Goal: Task Accomplishment & Management: Complete application form

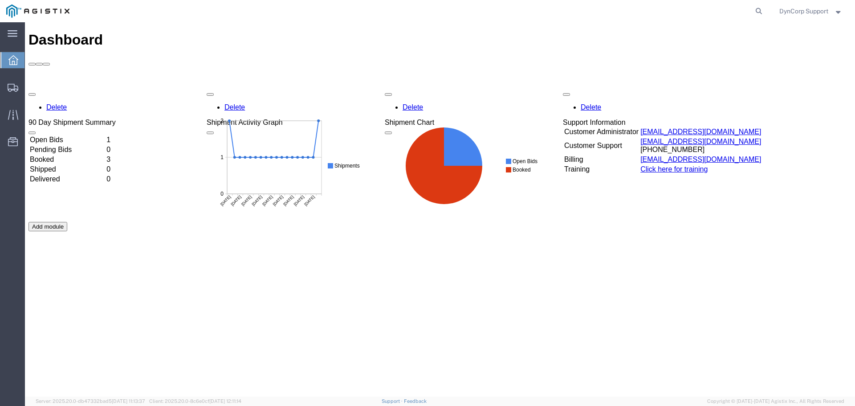
click at [63, 135] on td "Open Bids" at bounding box center [67, 139] width 76 height 9
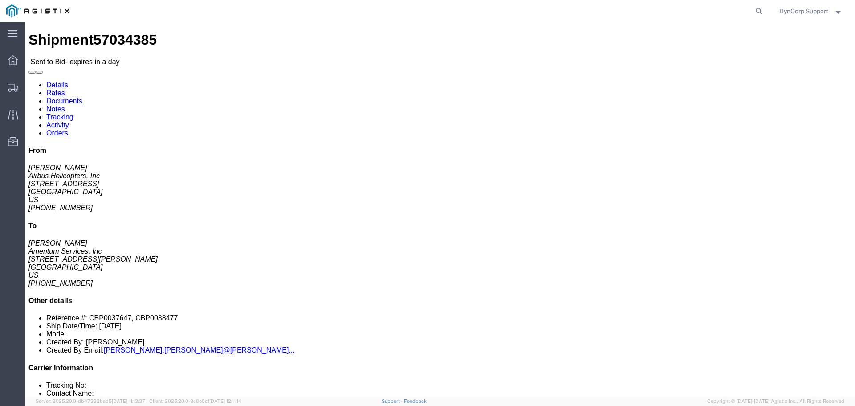
click button "button"
click link "Documents"
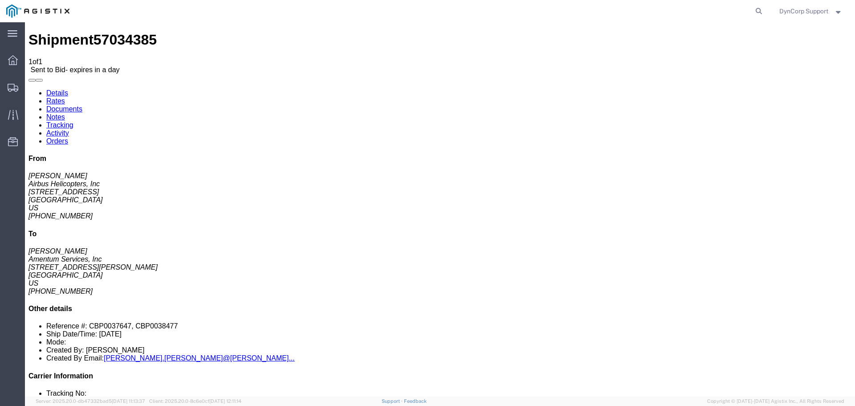
click at [65, 113] on link "Notes" at bounding box center [55, 117] width 19 height 8
click at [55, 89] on link "Details" at bounding box center [57, 93] width 22 height 8
click span "57034385"
copy span "57034385"
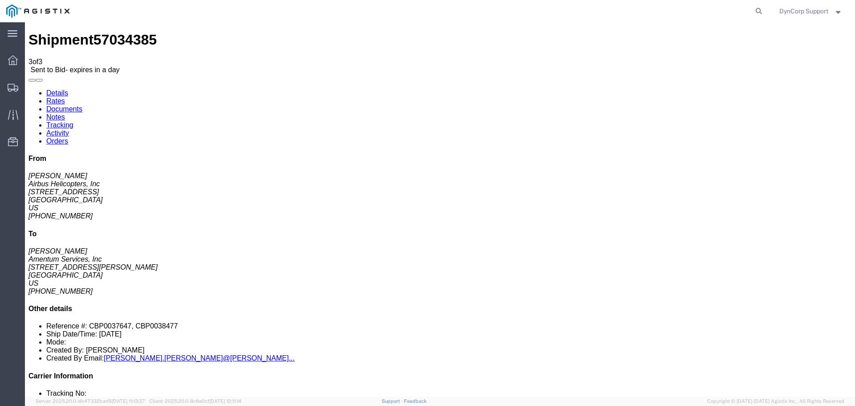
click div "1 Crate(s) Total weight: 600.00 LBS Dimensions: L 193.00 x W 25.00 x H 15.00 IN…"
click button "button"
click icon "button"
click div "Leg 1 -"
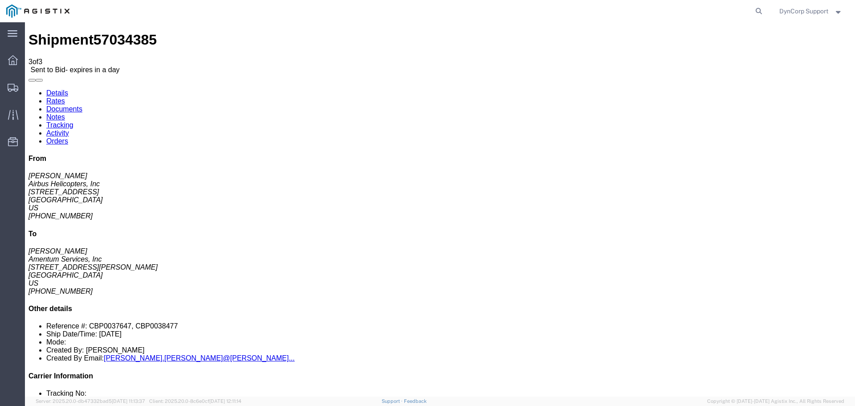
click div "Shipment Detail Ship From Airbus Helicopters, Inc ([PERSON_NAME]) [STREET_ADDRE…"
click button "button"
click icon "button"
click link "Enter / Modify Bid"
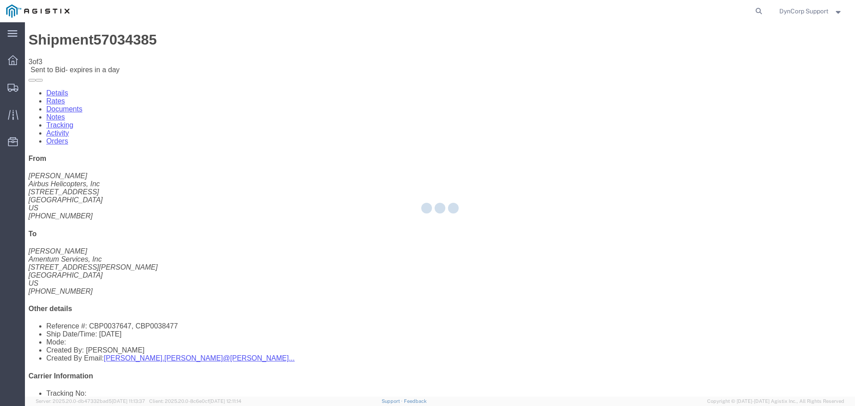
select select "3603"
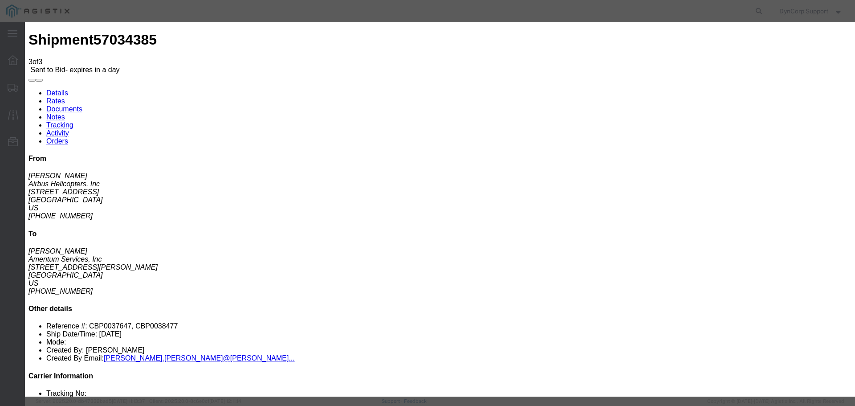
drag, startPoint x: 281, startPoint y: 98, endPoint x: 323, endPoint y: 94, distance: 42.5
click input "text"
paste input "57034385"
type input "57034385"
click select "Select LTL 5+ Day LTL Economy 3 - 5 Day Less than Truckload TL Standard 3 - 5 D…"
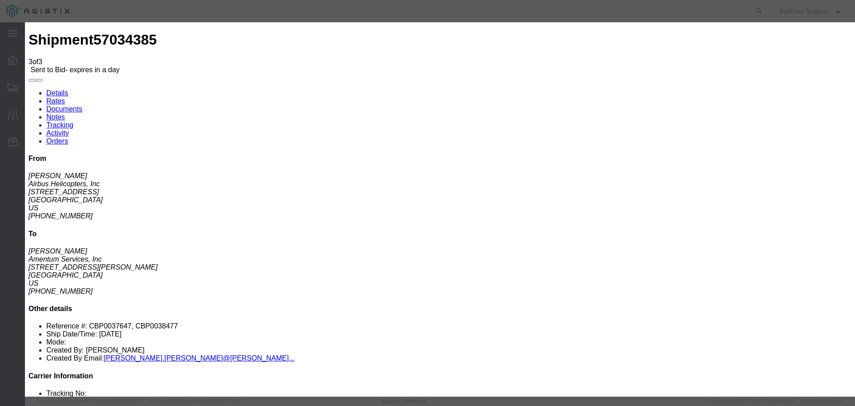
select select "29547"
click select "Select LTL 5+ Day LTL Economy 3 - 5 Day Less than Truckload TL Standard 3 - 5 D…"
click input "text"
paste input "57034385"
type input "57034385"
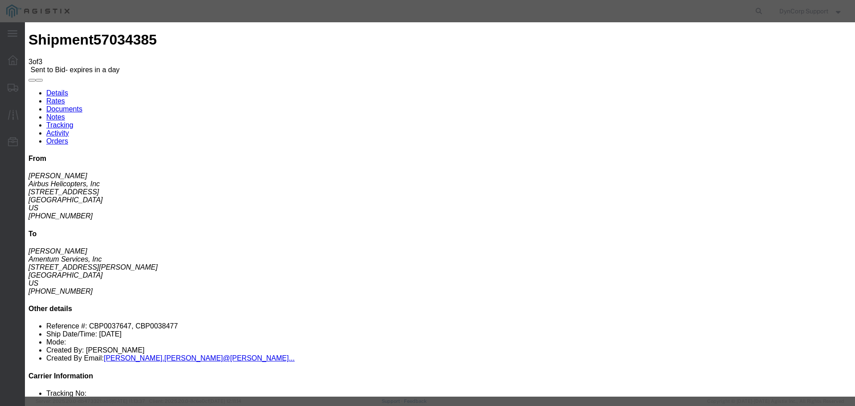
click select "Select Air Less than Truckload Multi-Leg Ocean Freight Rail Small Parcel Truckl…"
select select "TL"
click select "Select Air Less than Truckload Multi-Leg Ocean Freight Rail Small Parcel Truckl…"
click input "number"
type input "1675"
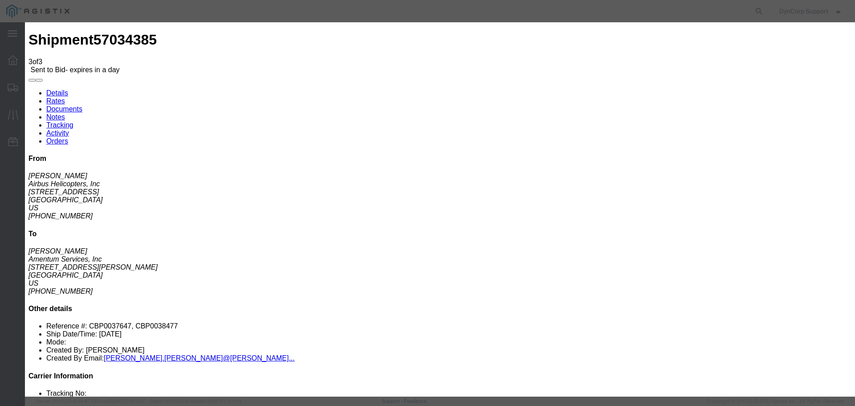
click div "Submit Close"
click button "Submit"
